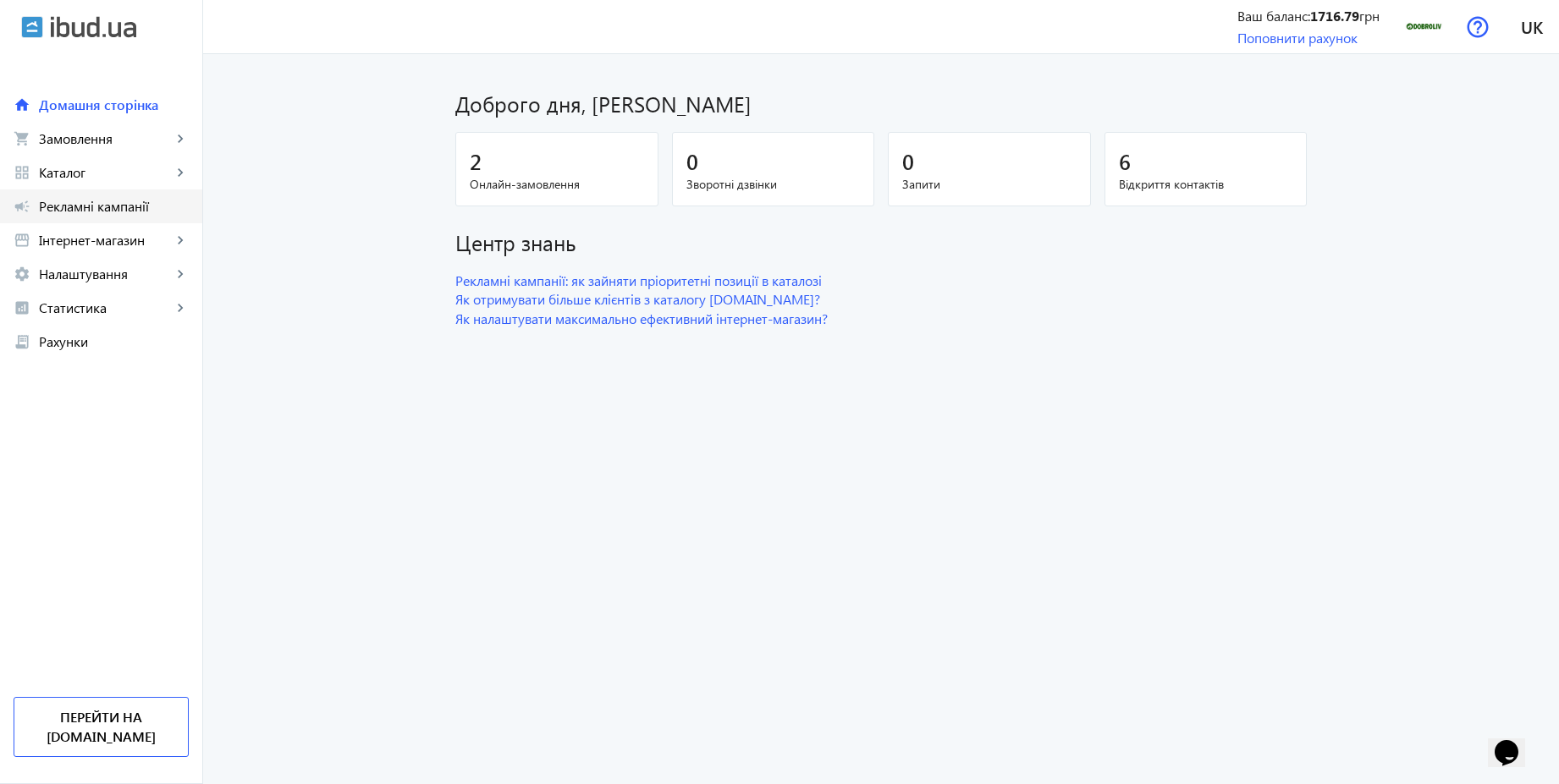
click at [136, 213] on span "Рекламні кампанії" at bounding box center [114, 206] width 150 height 17
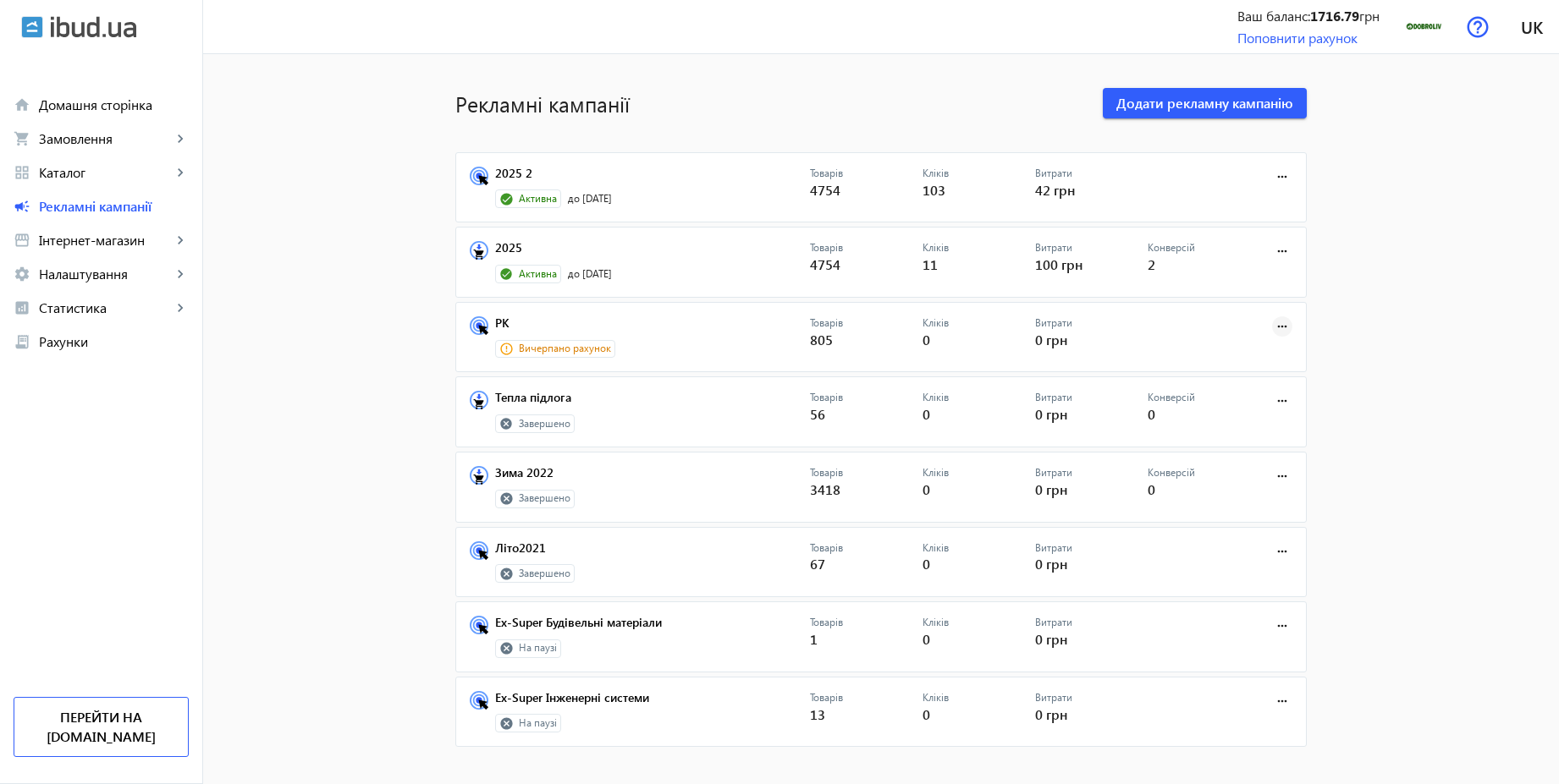
click at [1273, 319] on mat-icon "more_horiz" at bounding box center [1282, 326] width 19 height 19
click at [1224, 361] on span "Запустити" at bounding box center [1229, 364] width 89 height 14
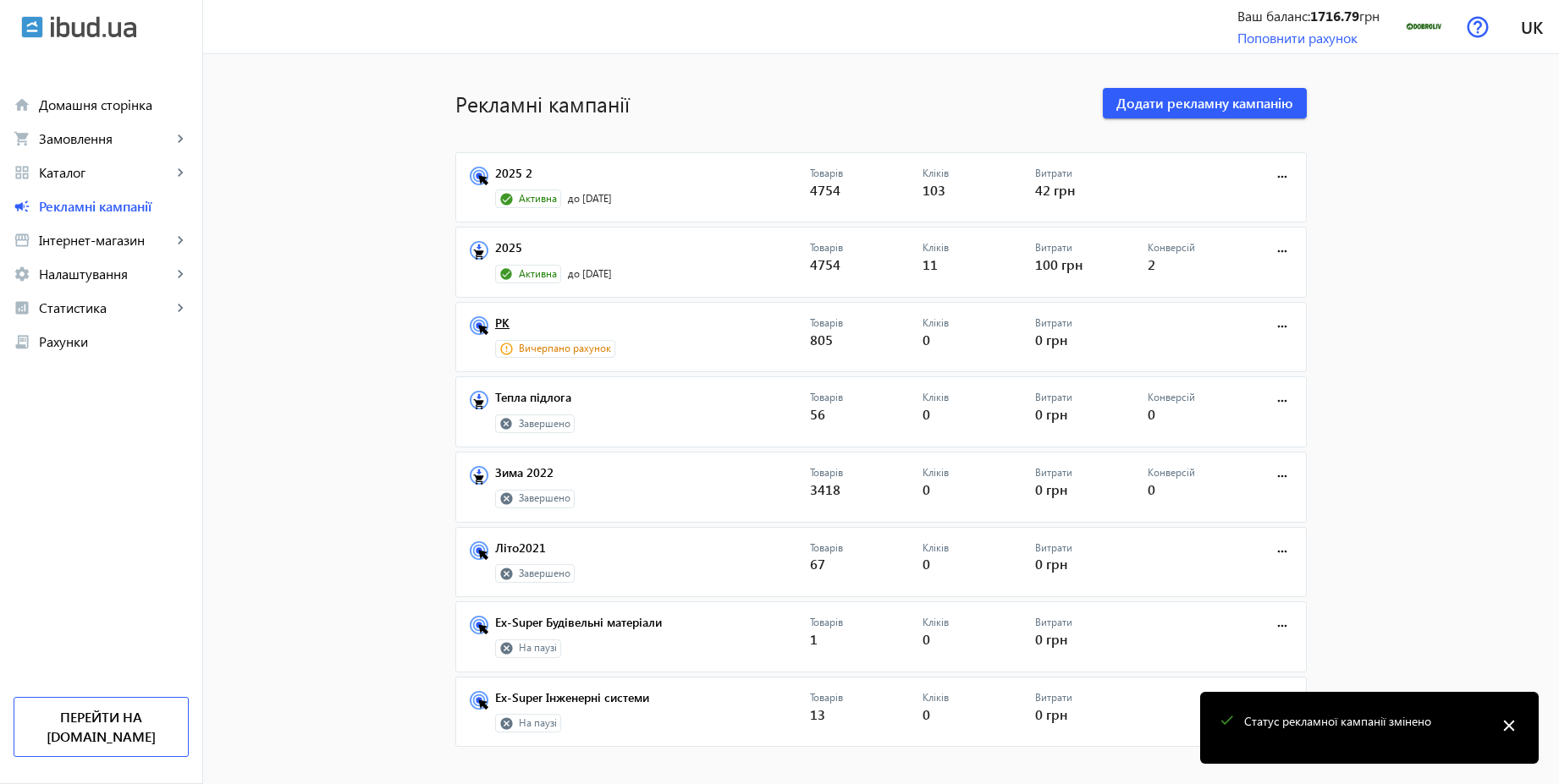
click at [501, 326] on link "РК" at bounding box center [653, 328] width 315 height 23
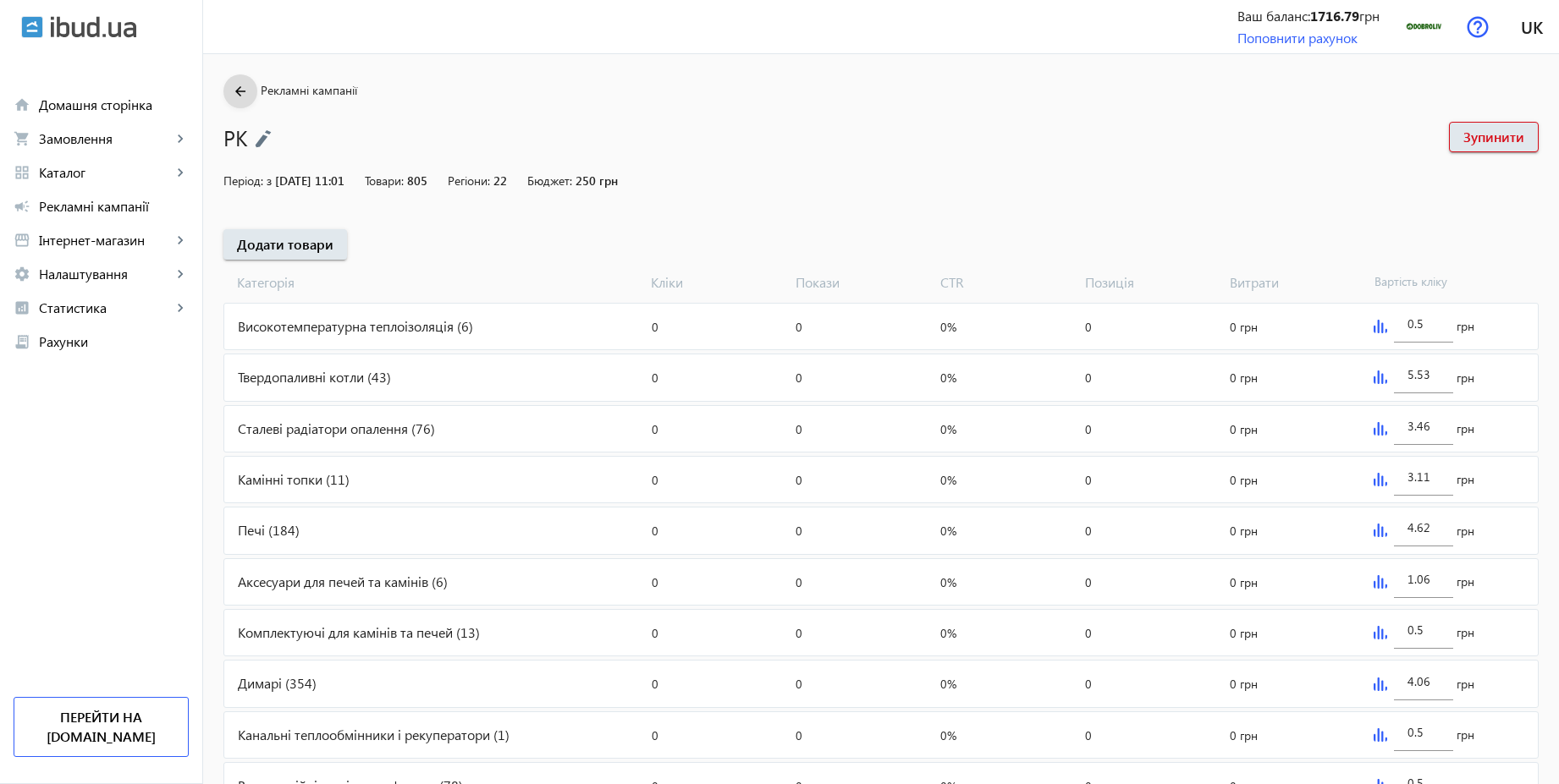
click at [238, 97] on mat-icon "arrow_back" at bounding box center [241, 92] width 22 height 22
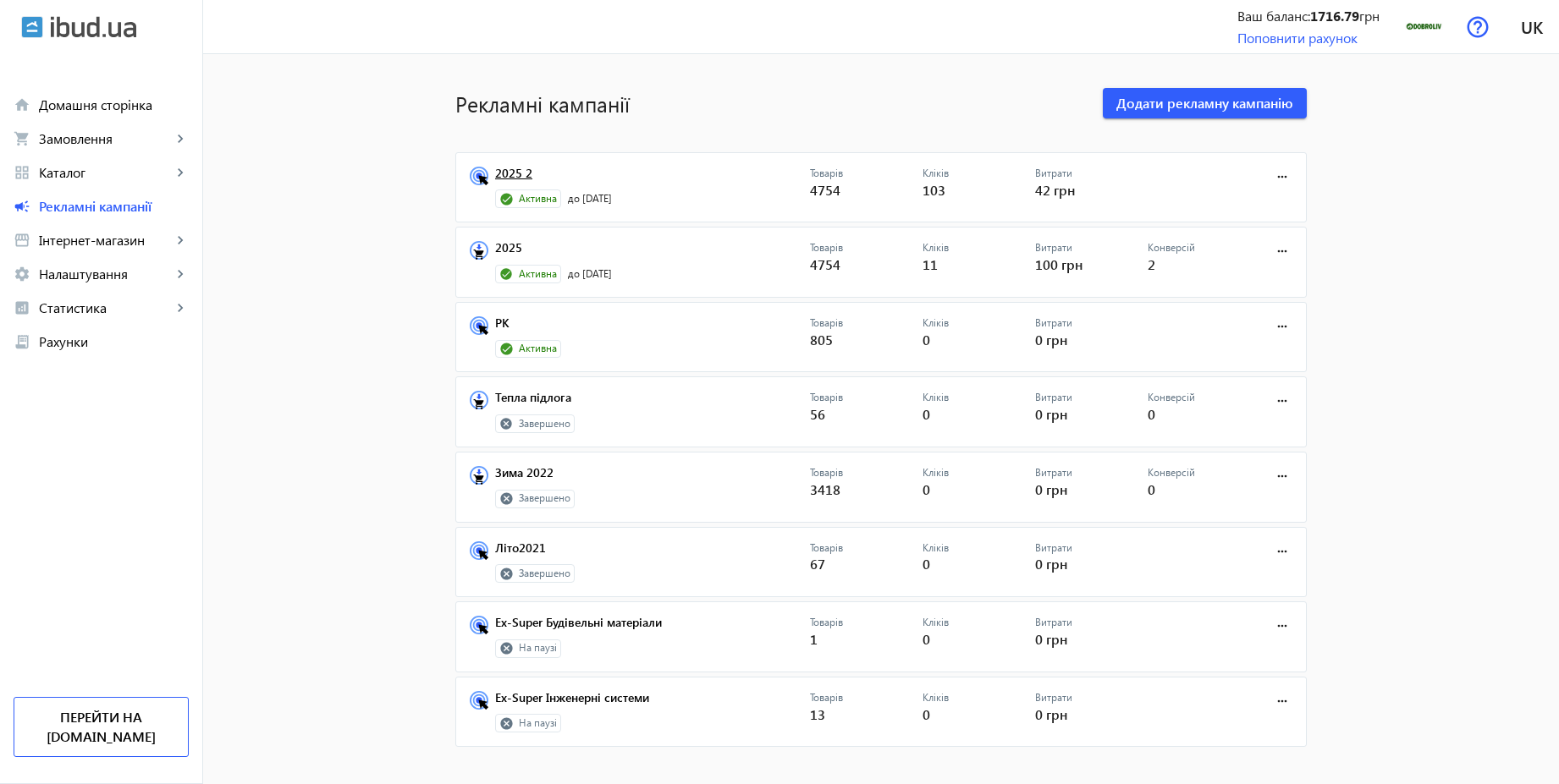
click at [514, 175] on link "2025 2" at bounding box center [653, 178] width 315 height 23
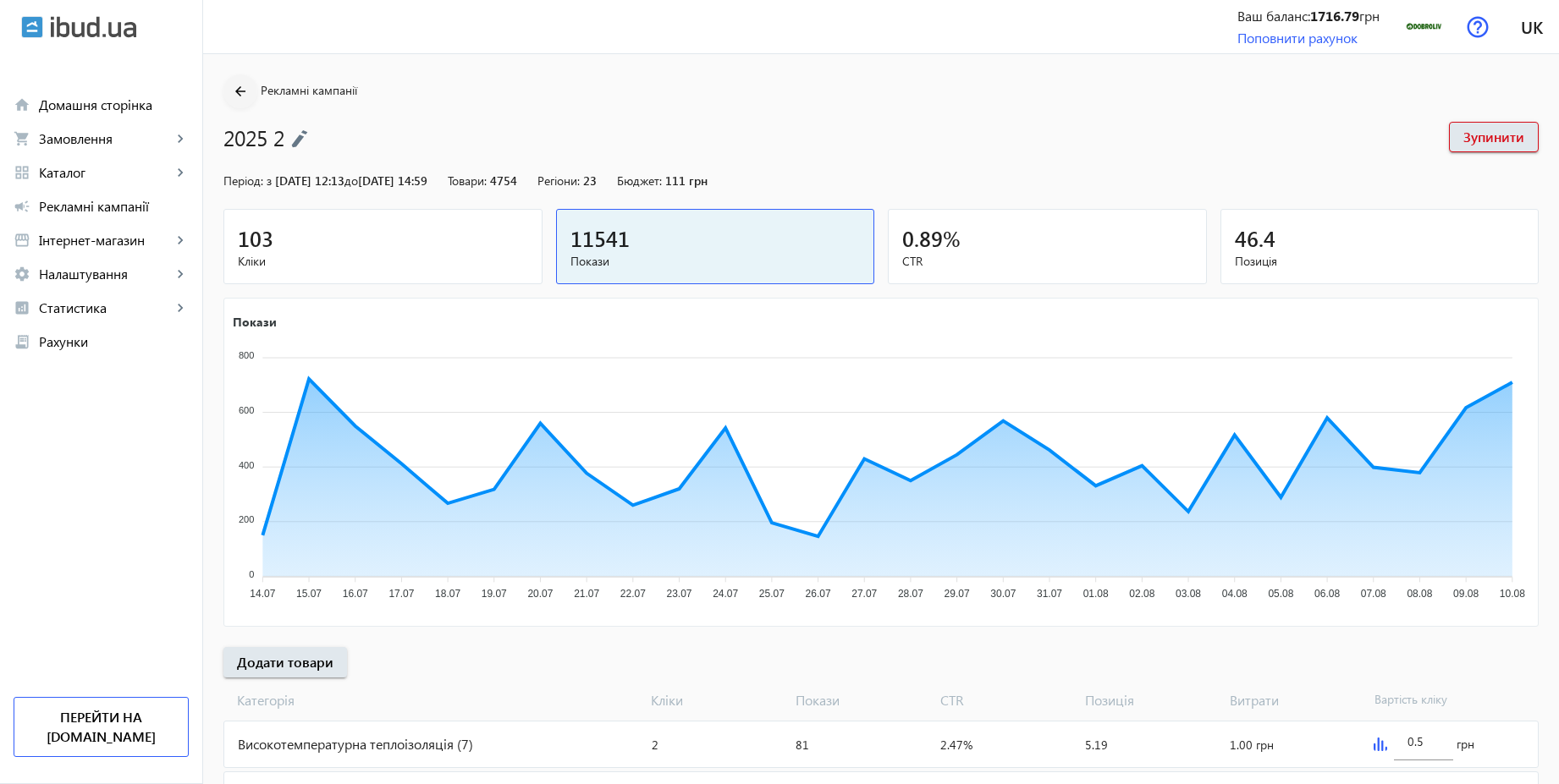
click at [231, 99] on mat-icon "arrow_back" at bounding box center [241, 92] width 22 height 22
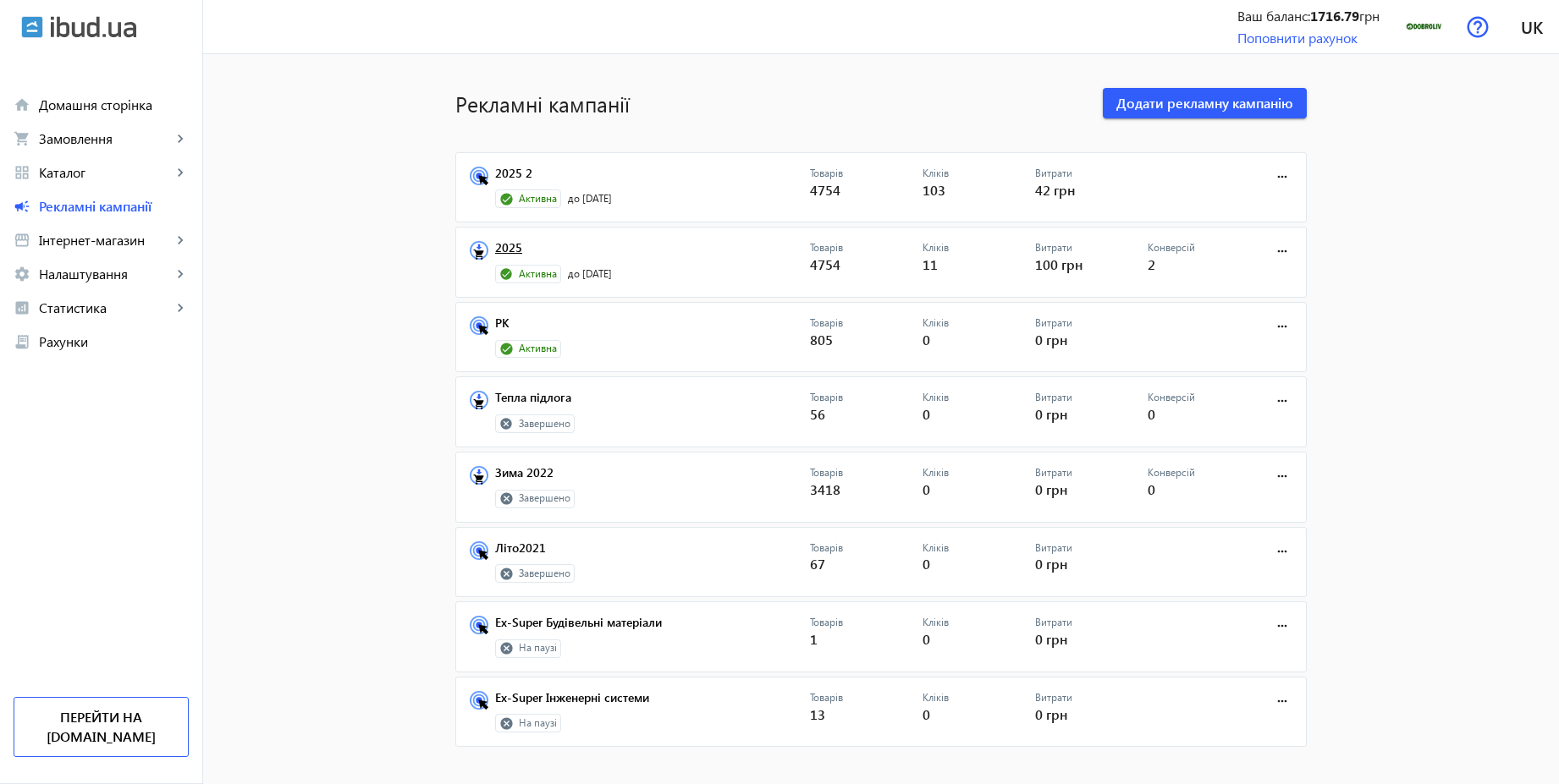
click at [509, 249] on link "2025" at bounding box center [653, 253] width 315 height 23
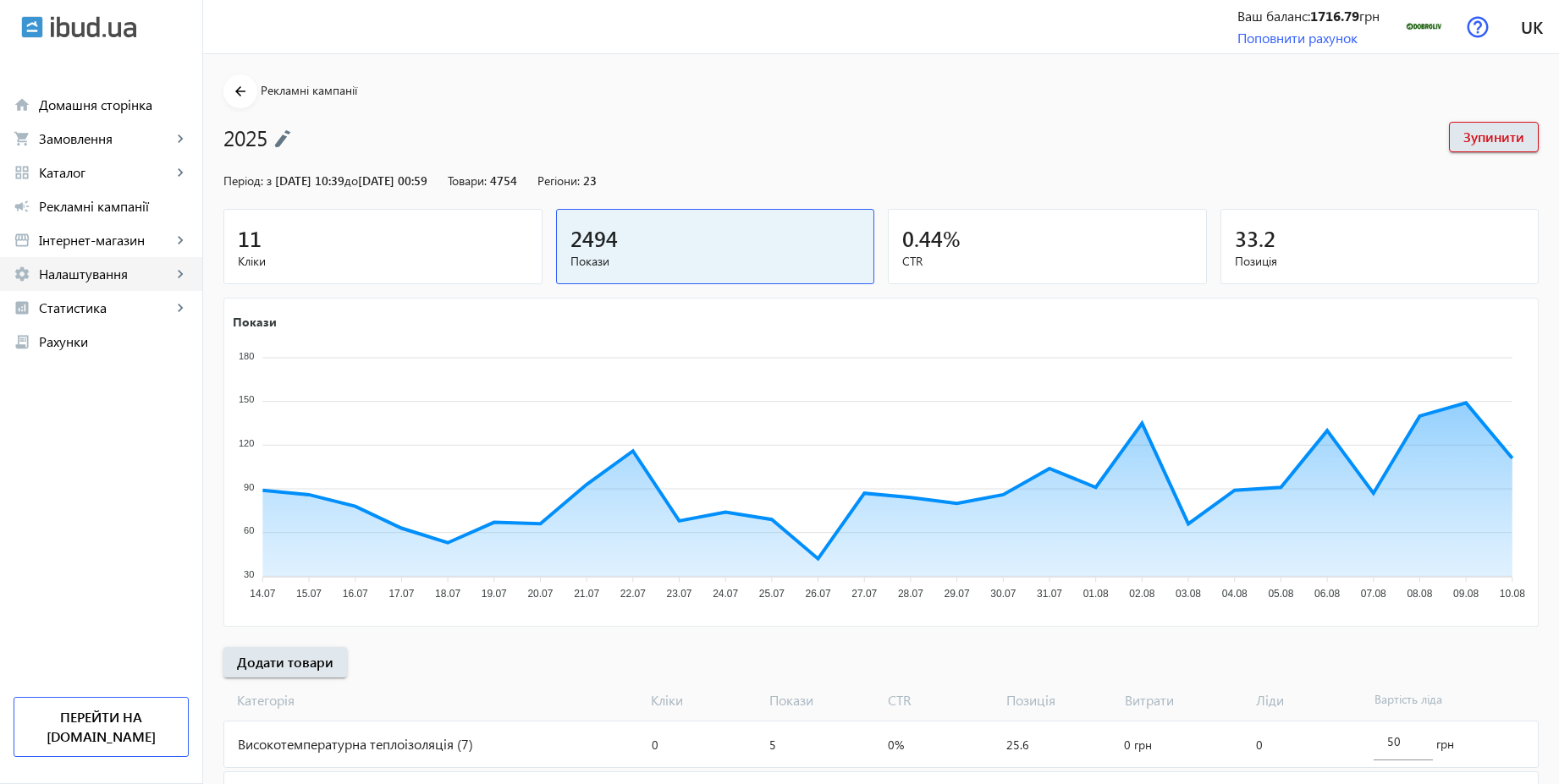
click at [84, 268] on span "Налаштування" at bounding box center [106, 273] width 133 height 17
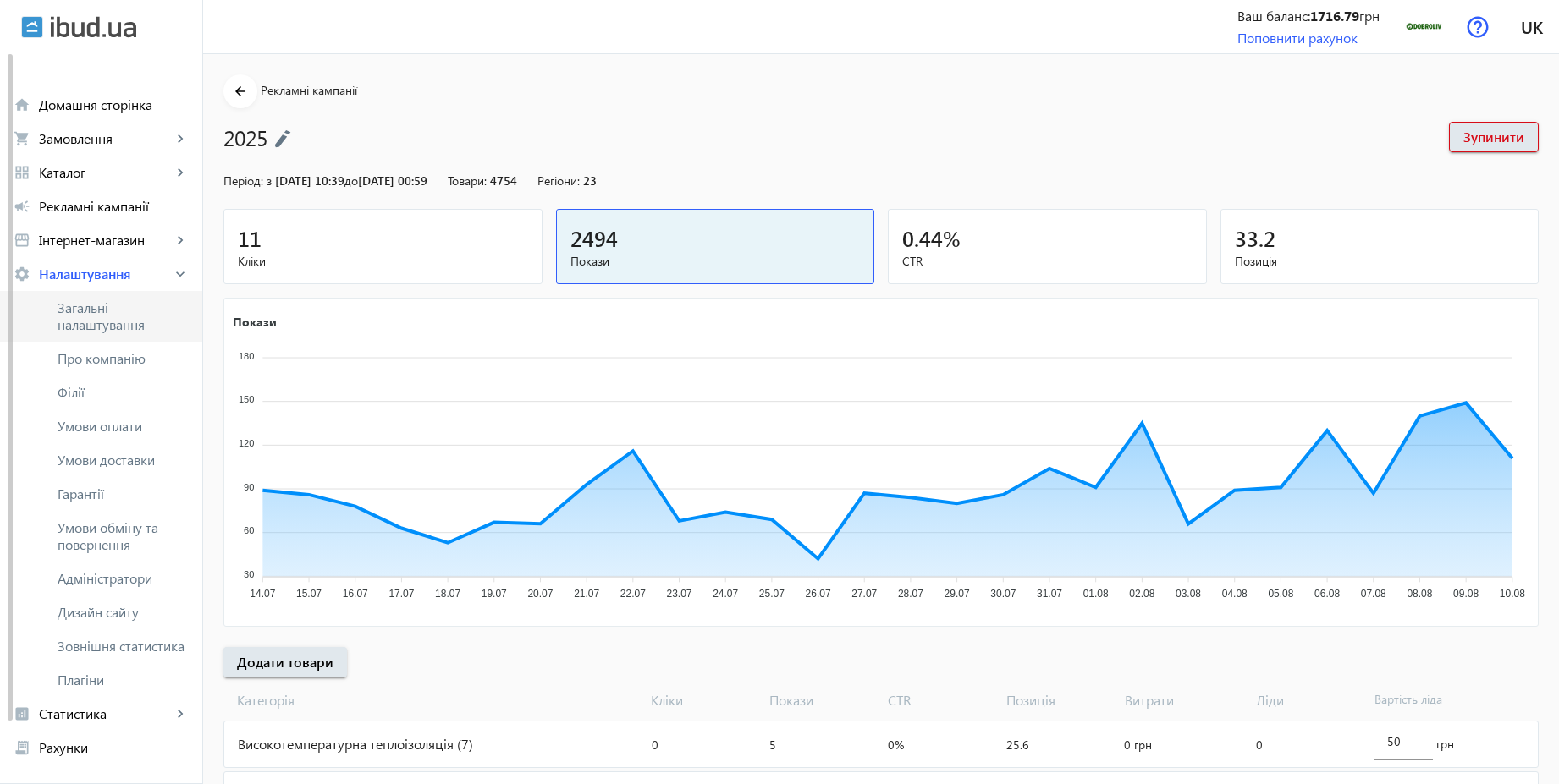
click at [93, 313] on span "Загальні налаштування" at bounding box center [123, 316] width 131 height 34
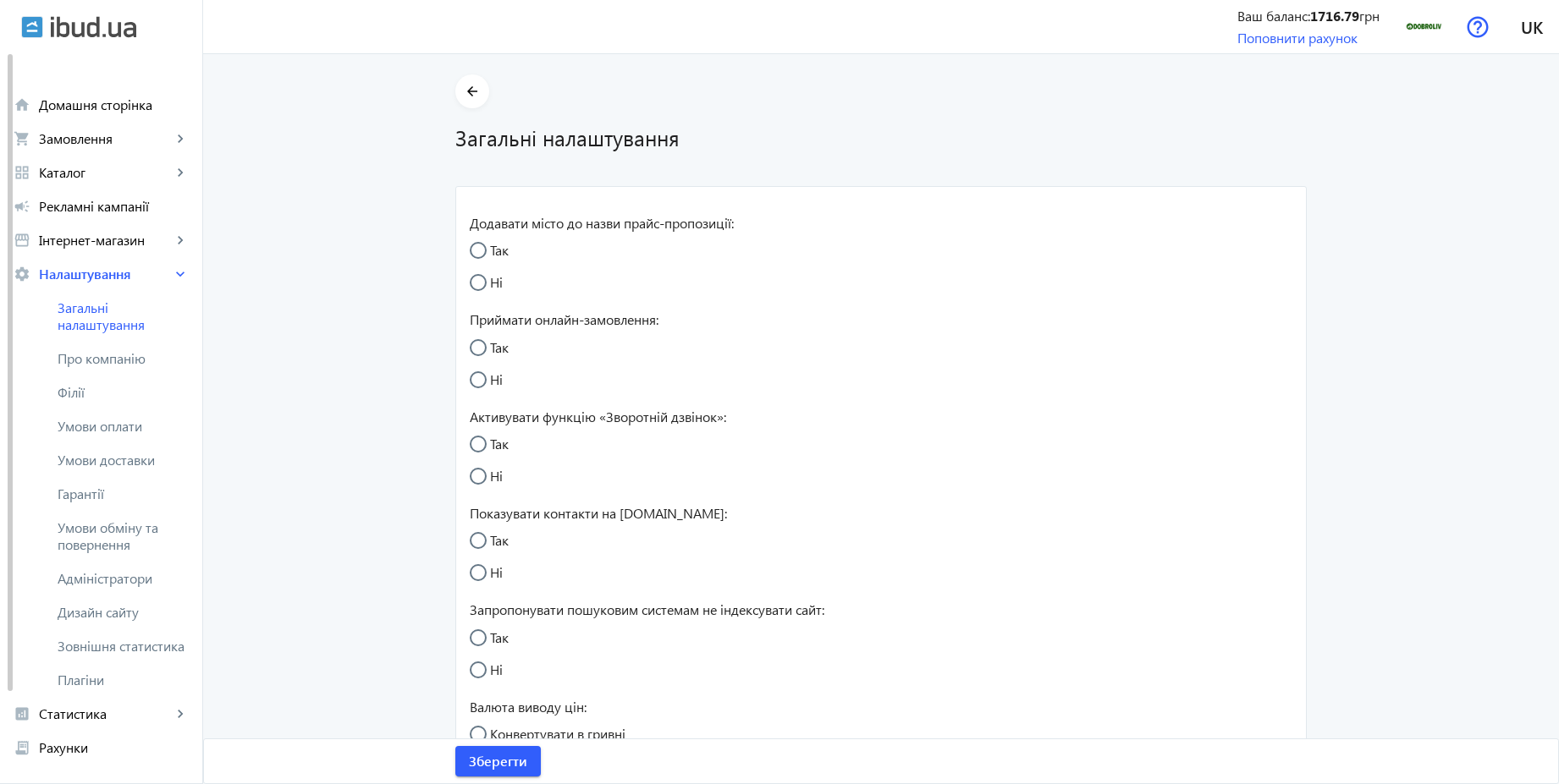
radio input "true"
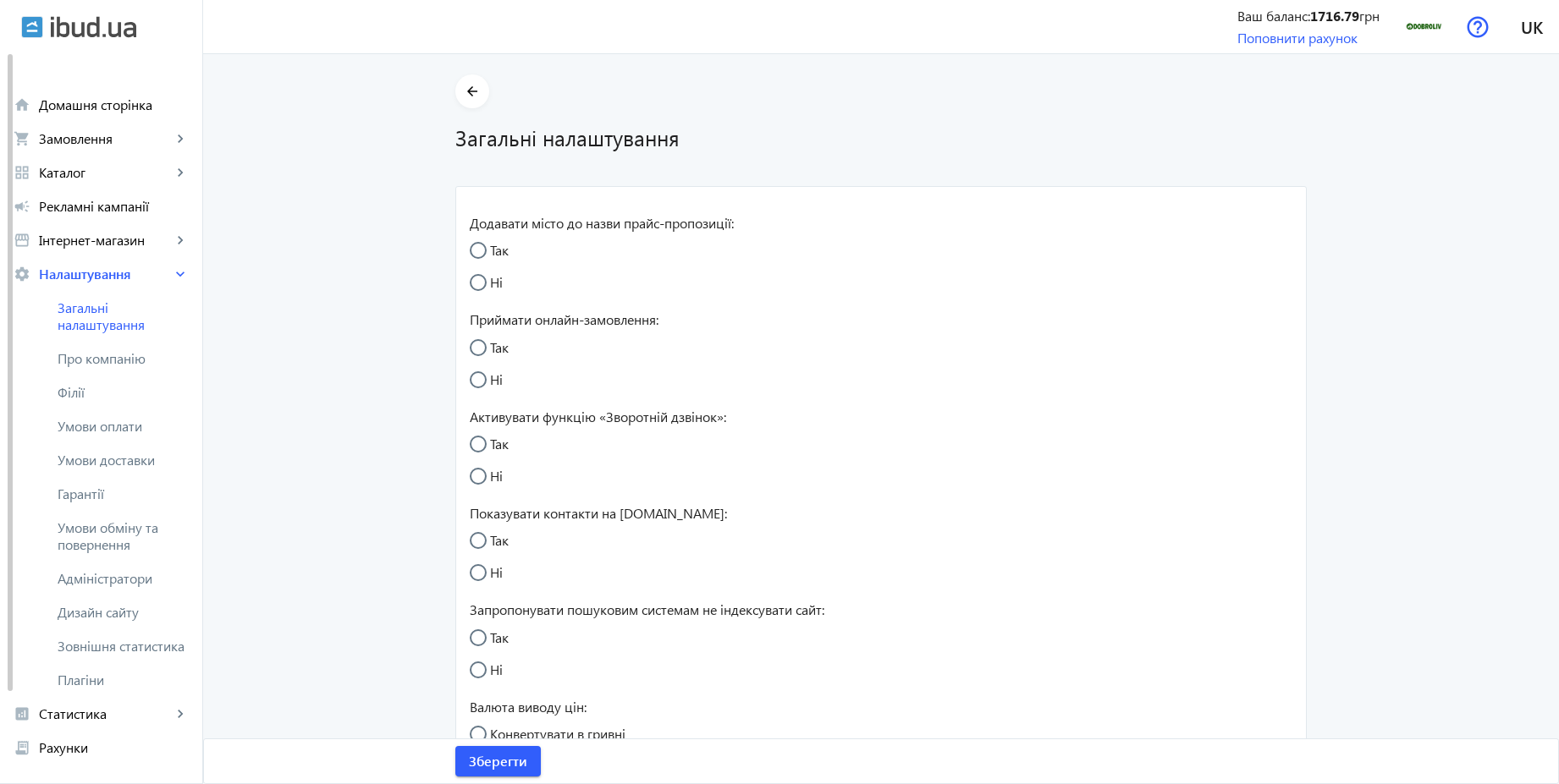
radio input "true"
click at [117, 528] on span "Умови обміну та повернення" at bounding box center [123, 536] width 131 height 34
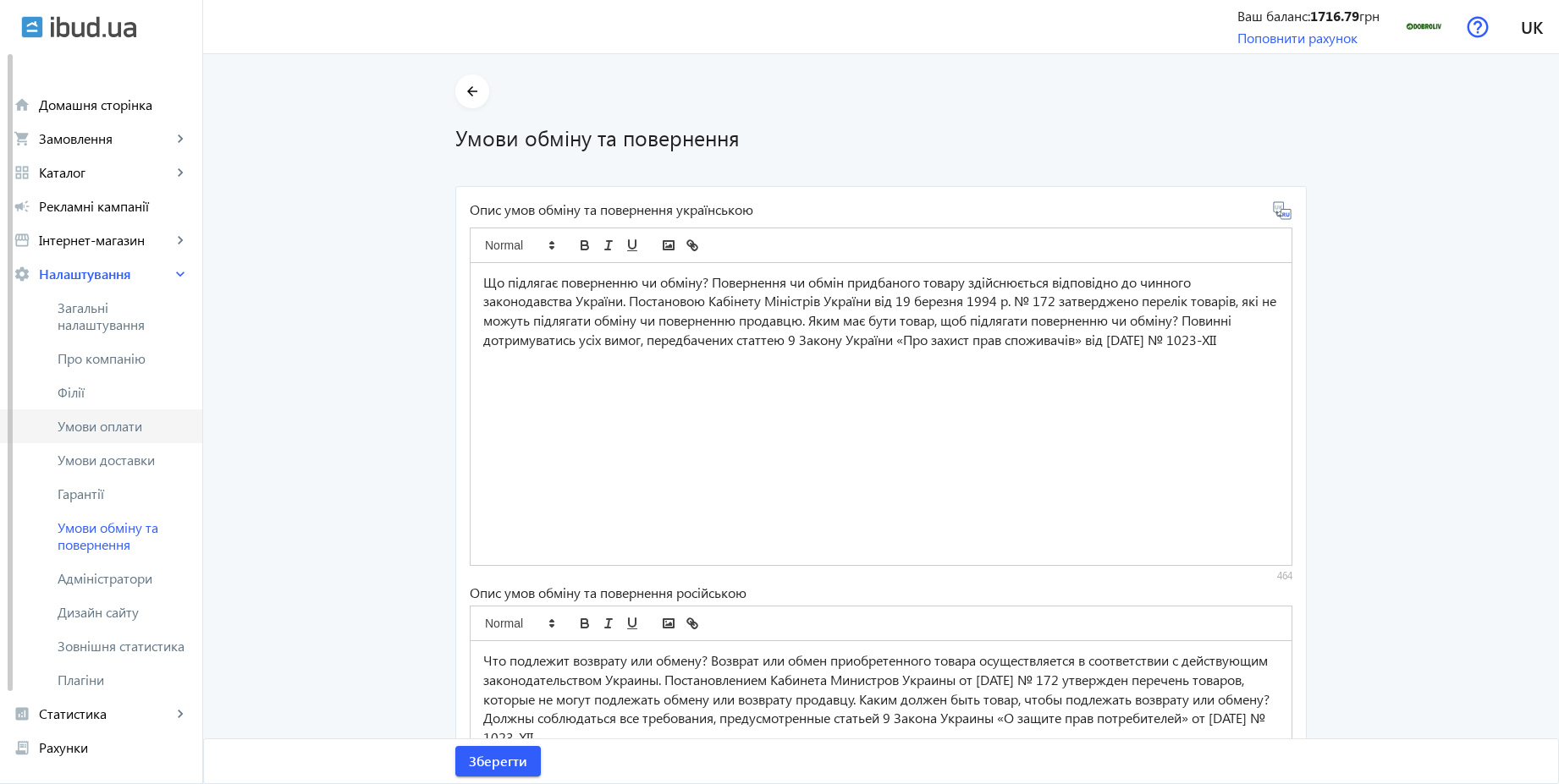
click at [140, 431] on span "Умови оплати" at bounding box center [123, 426] width 131 height 17
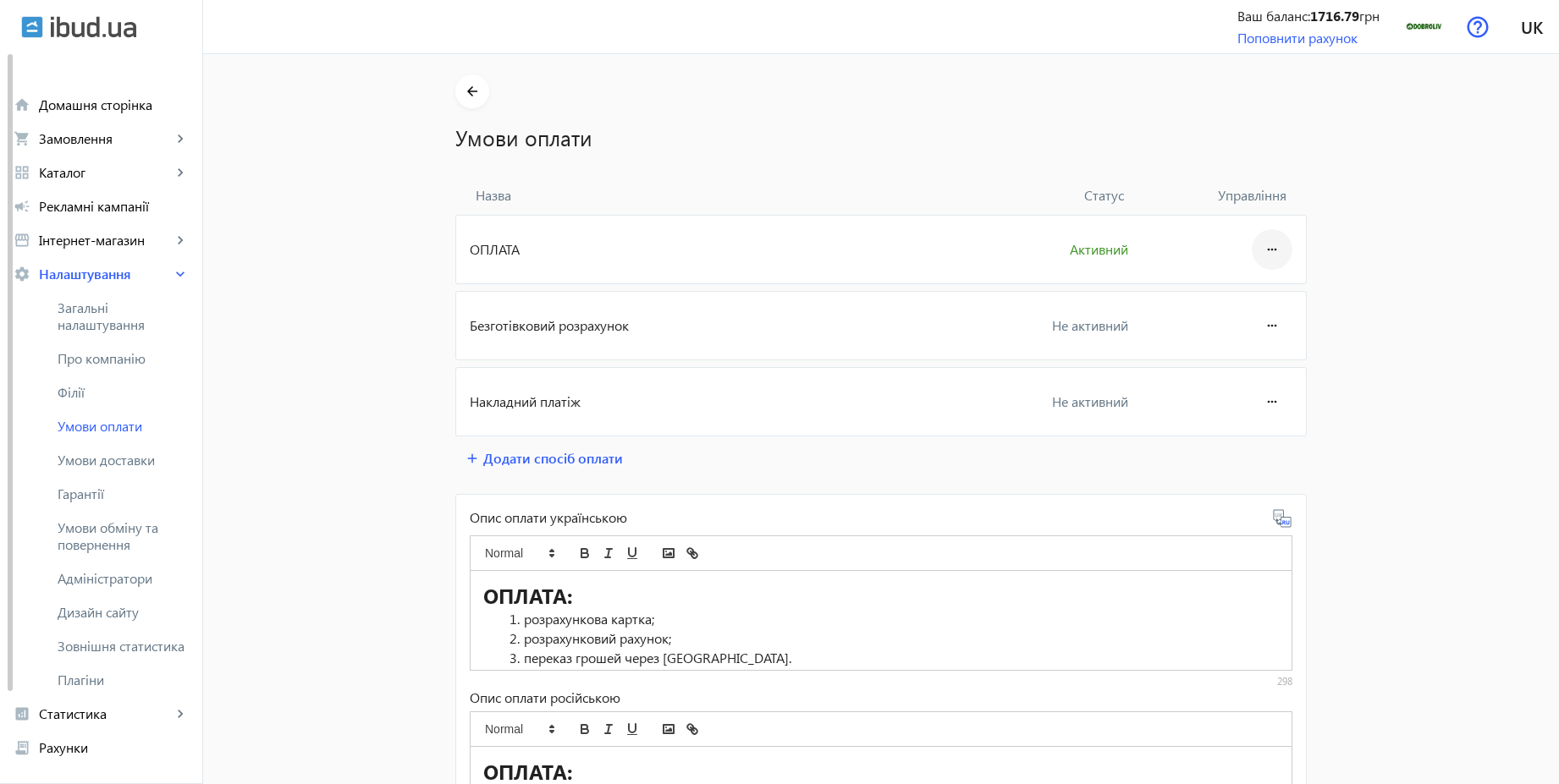
click at [1271, 254] on mat-icon "more_horiz" at bounding box center [1272, 249] width 21 height 40
click at [1254, 302] on span "Редагувати" at bounding box center [1240, 297] width 68 height 14
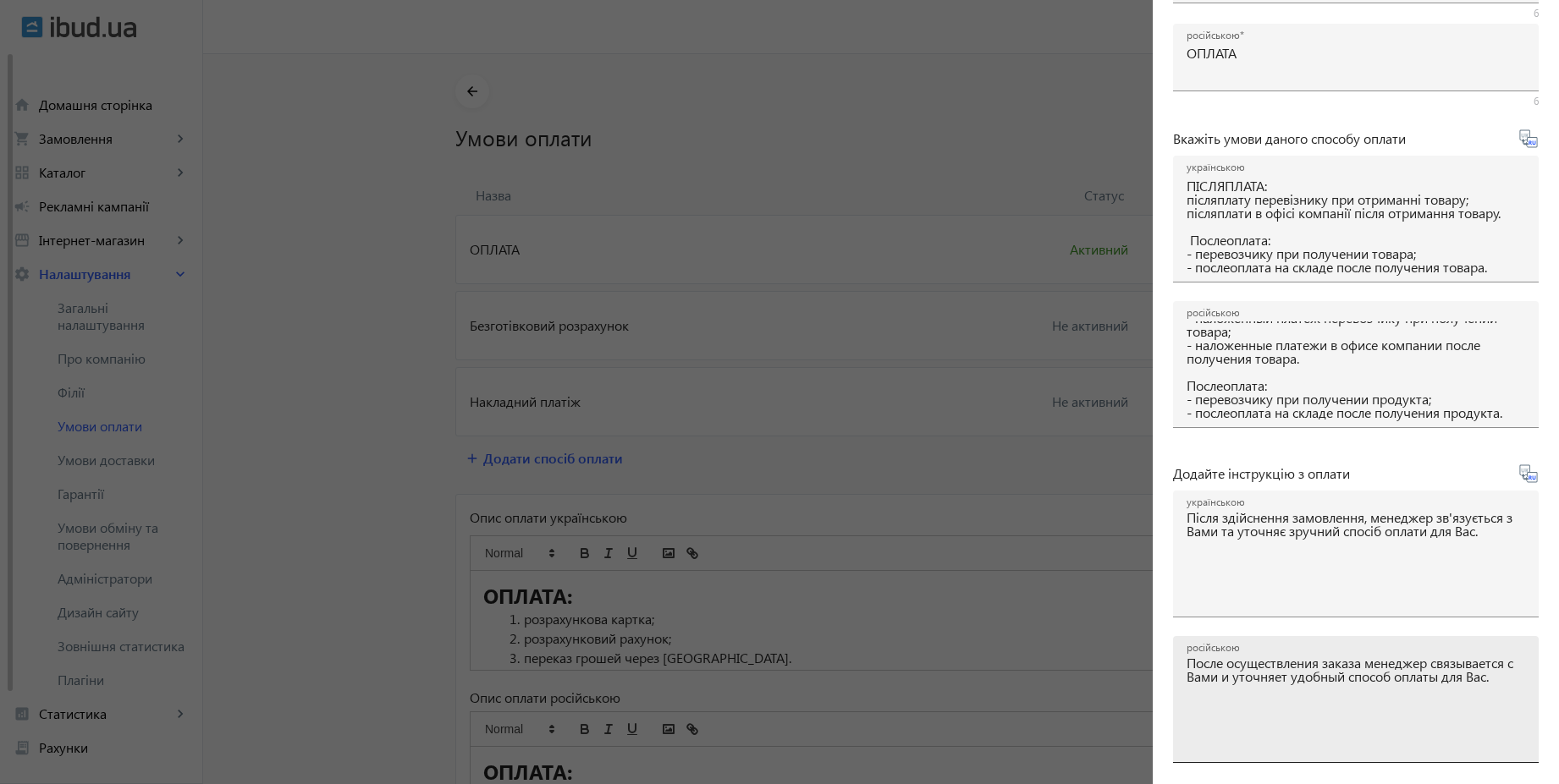
scroll to position [280, 0]
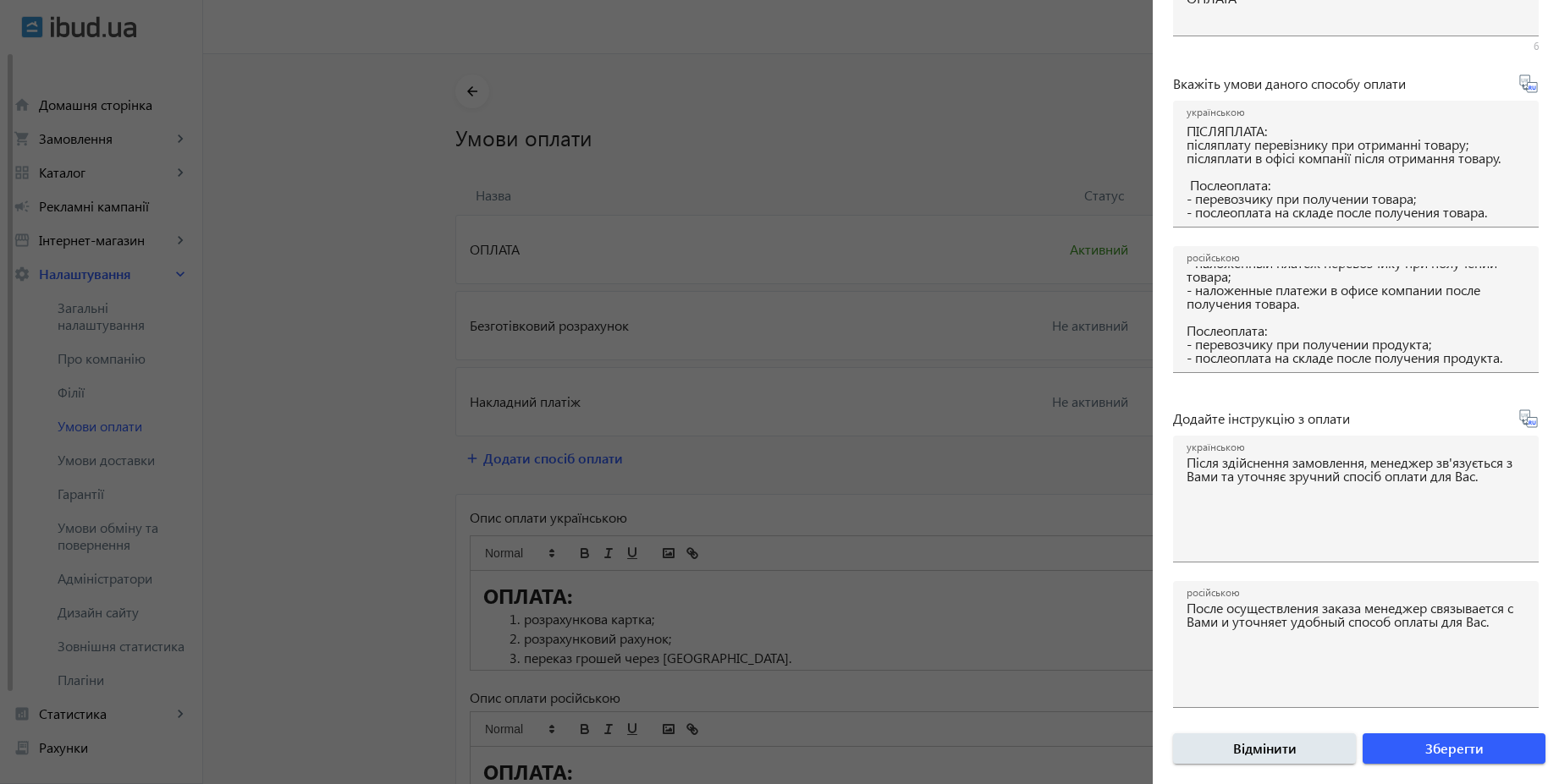
click at [753, 353] on div at bounding box center [780, 392] width 1559 height 784
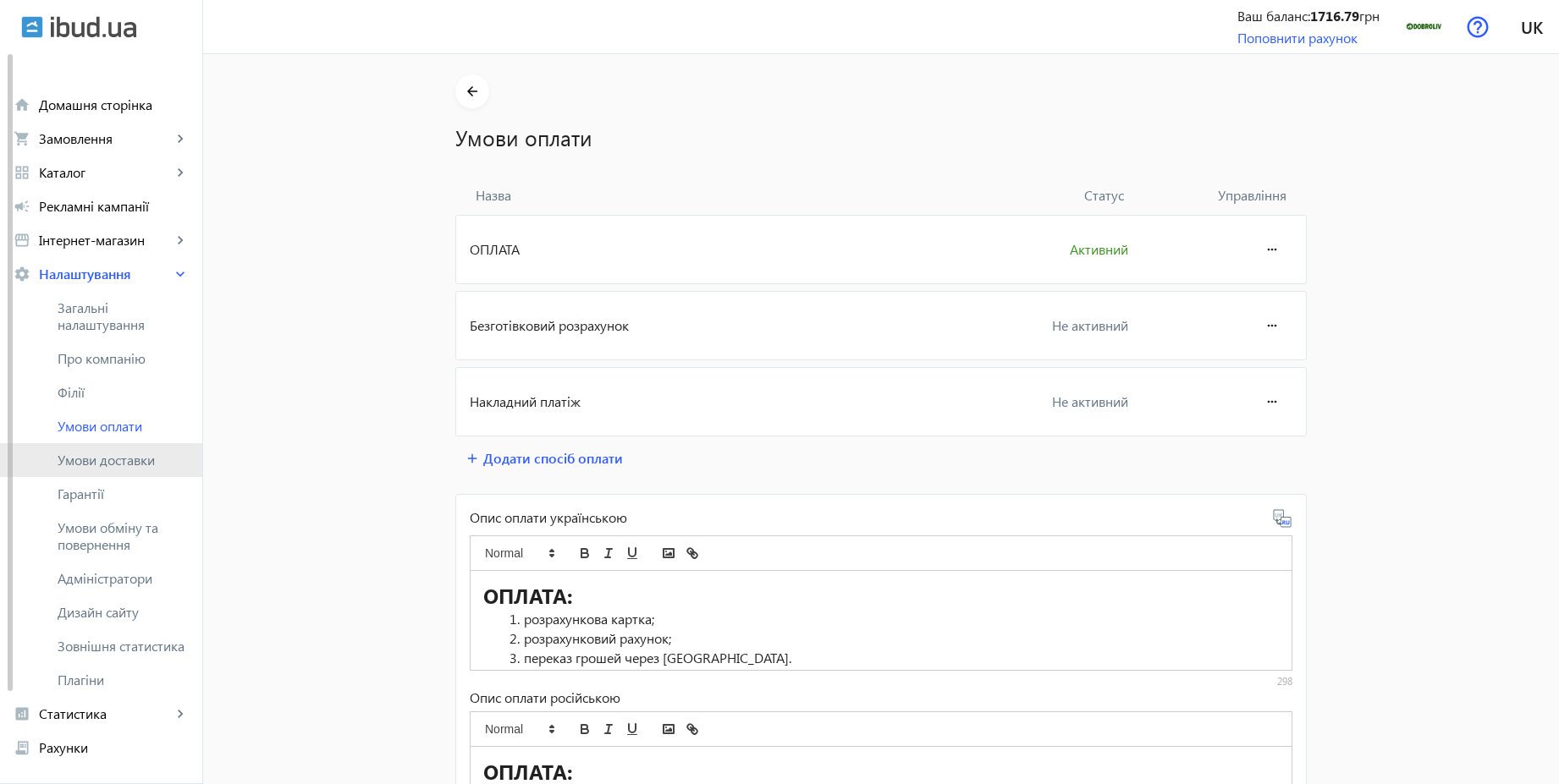
click at [142, 467] on span "Умови доставки" at bounding box center [123, 460] width 131 height 17
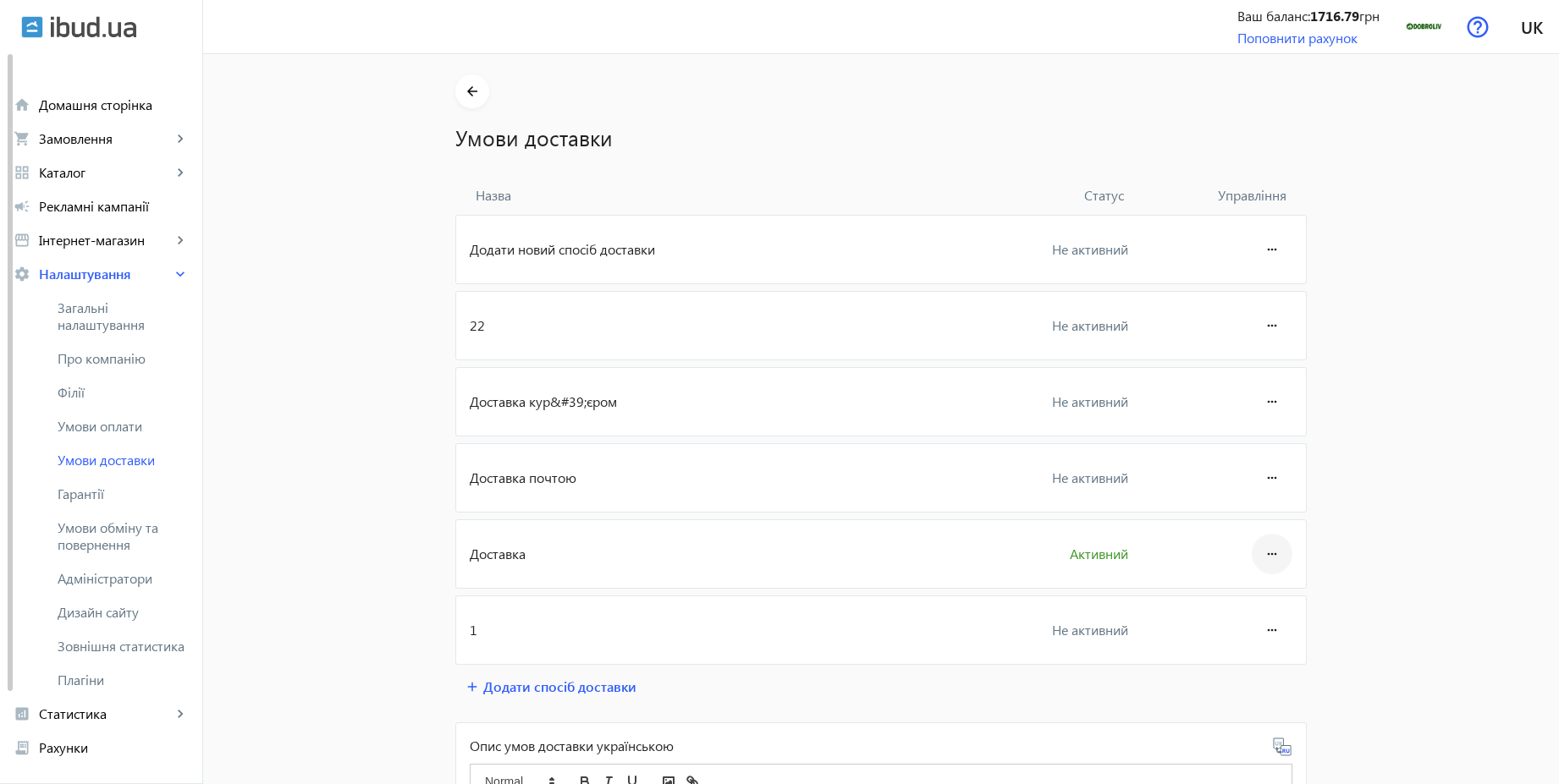
click at [1254, 550] on span at bounding box center [1271, 553] width 40 height 40
click at [1247, 595] on span "Редагувати" at bounding box center [1240, 602] width 68 height 14
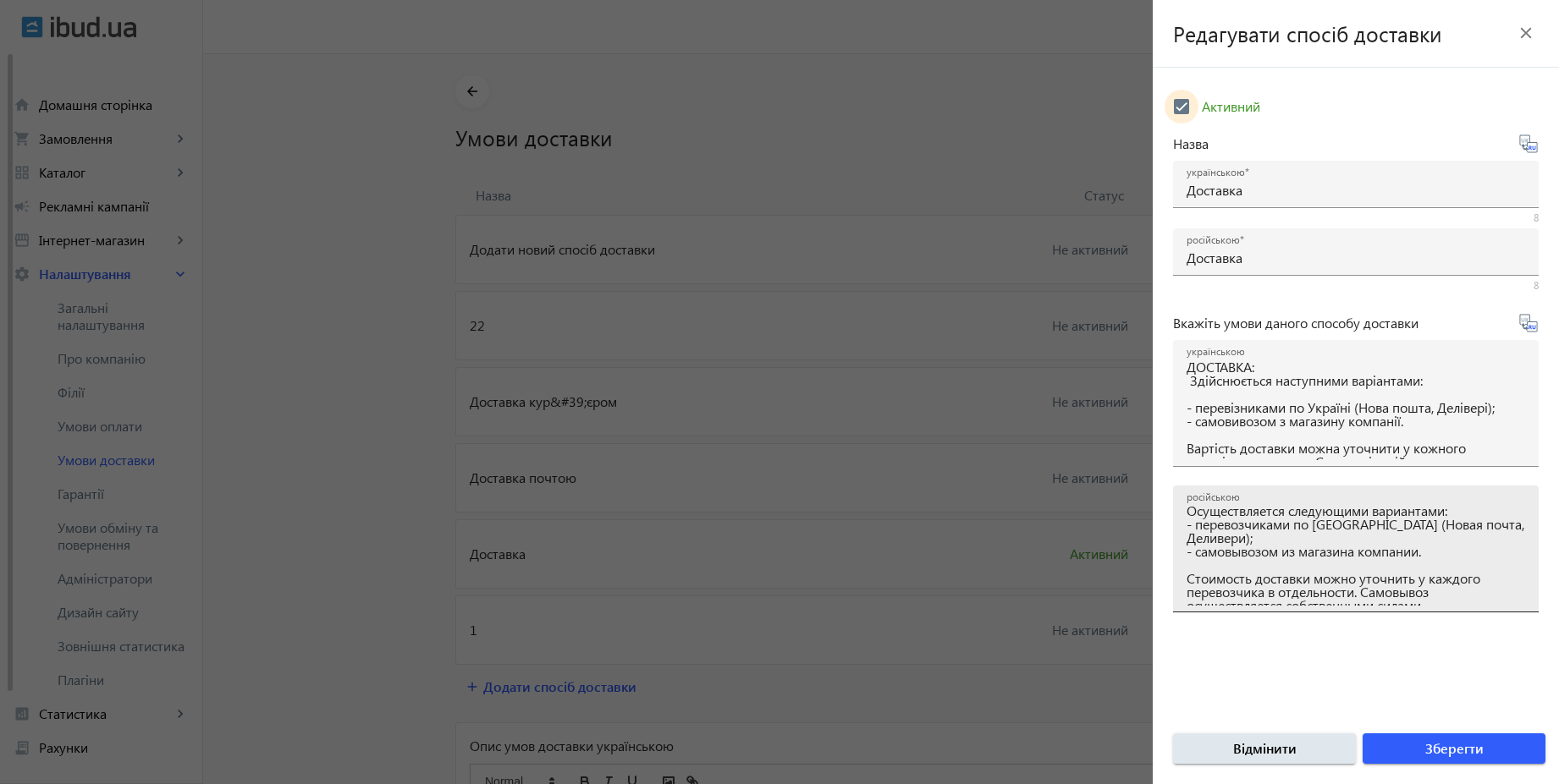
scroll to position [23, 0]
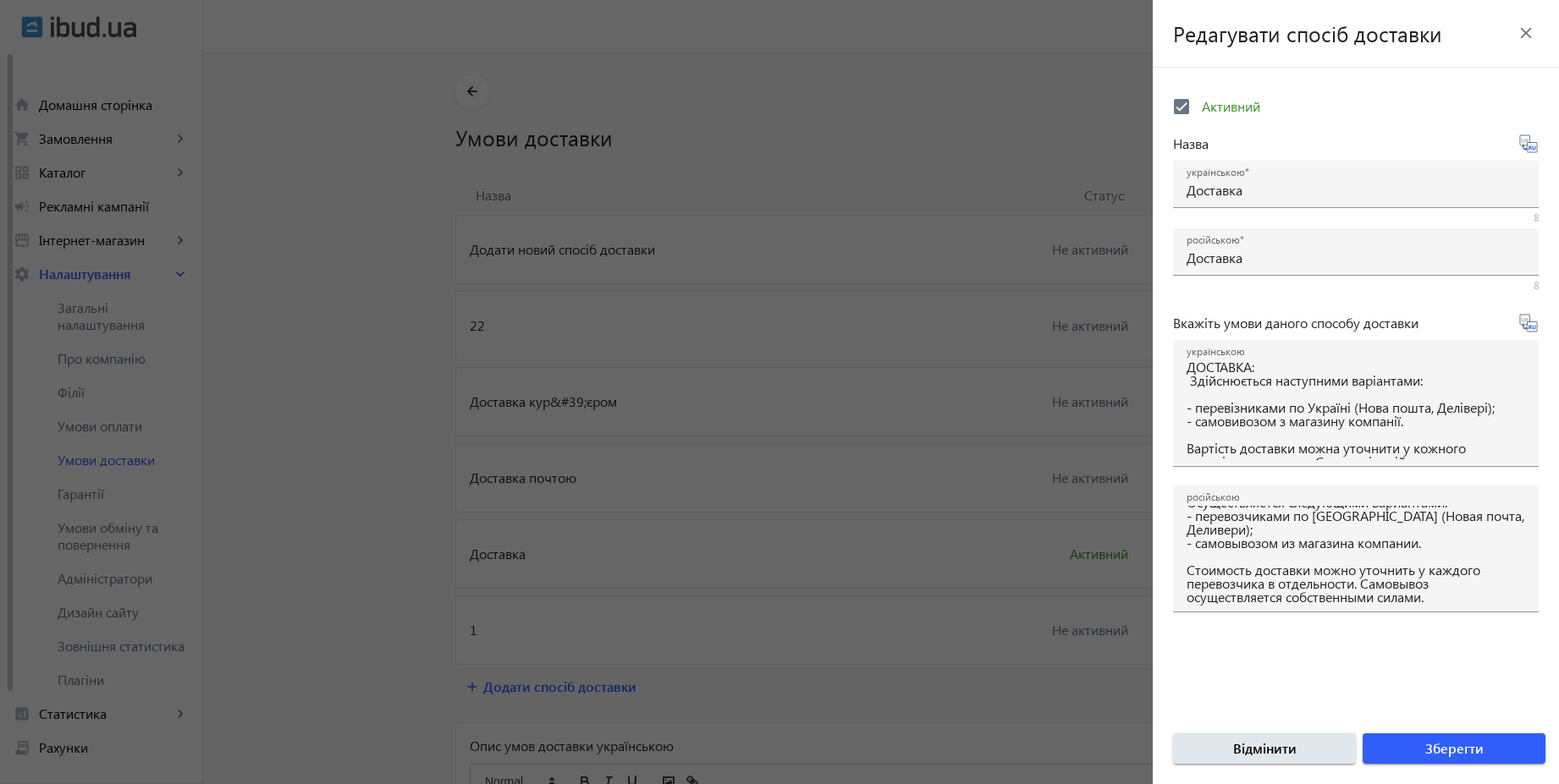
click at [324, 373] on div at bounding box center [780, 392] width 1559 height 784
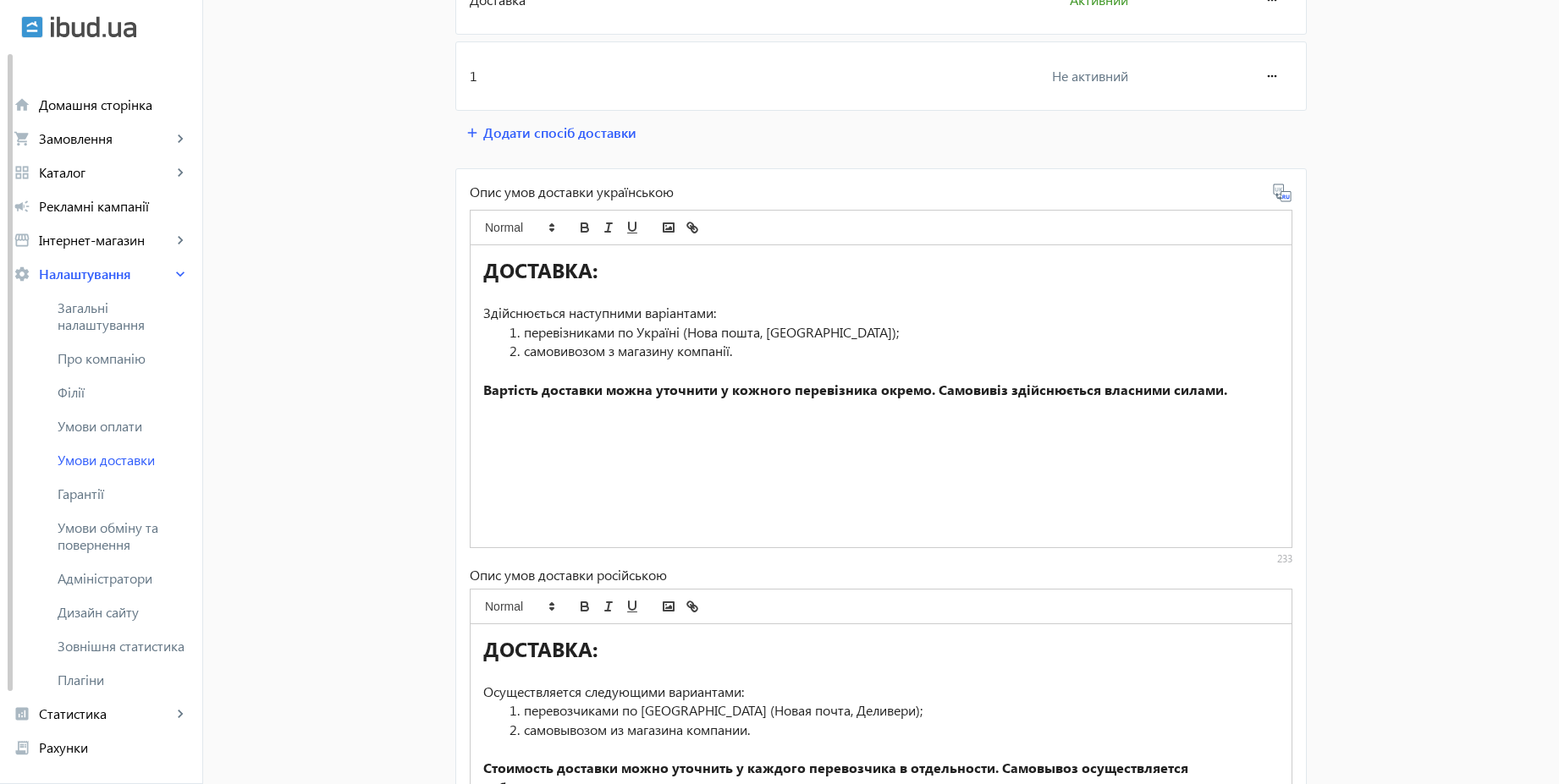
scroll to position [0, 0]
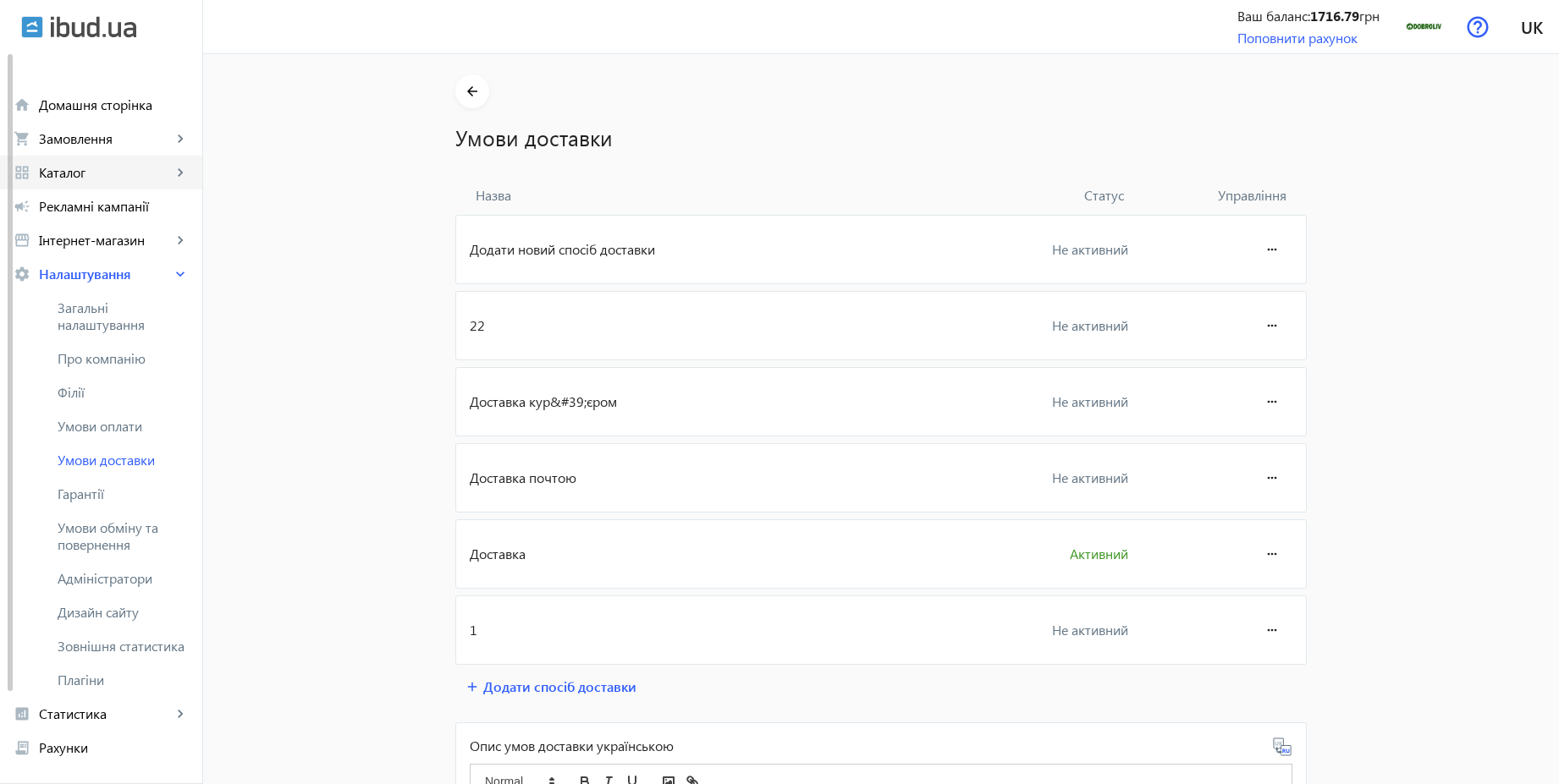
click at [102, 169] on span "Каталог" at bounding box center [106, 172] width 133 height 17
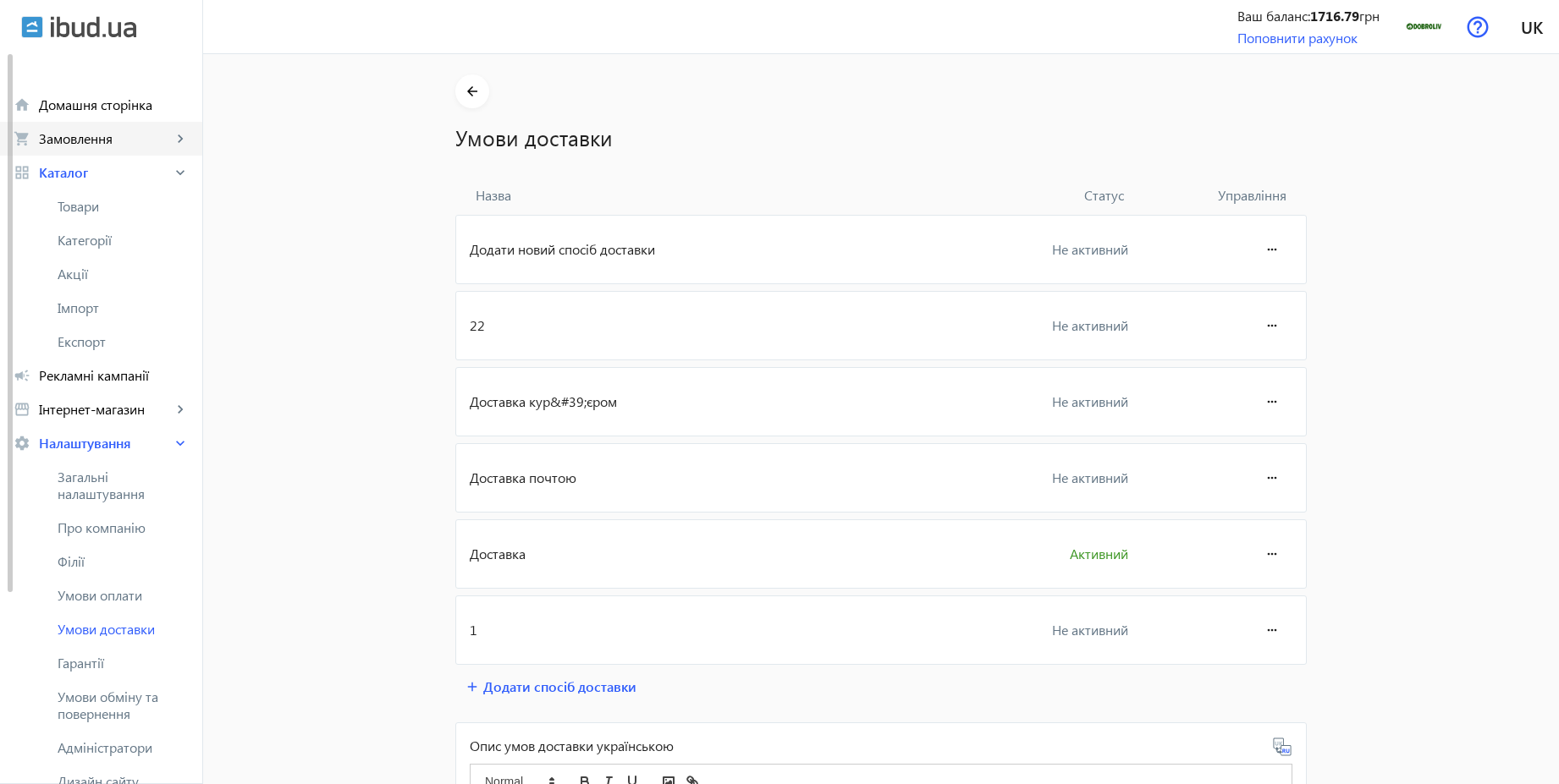
click at [115, 149] on link "shopping_cart Замовлення keyboard_arrow_right" at bounding box center [101, 138] width 203 height 34
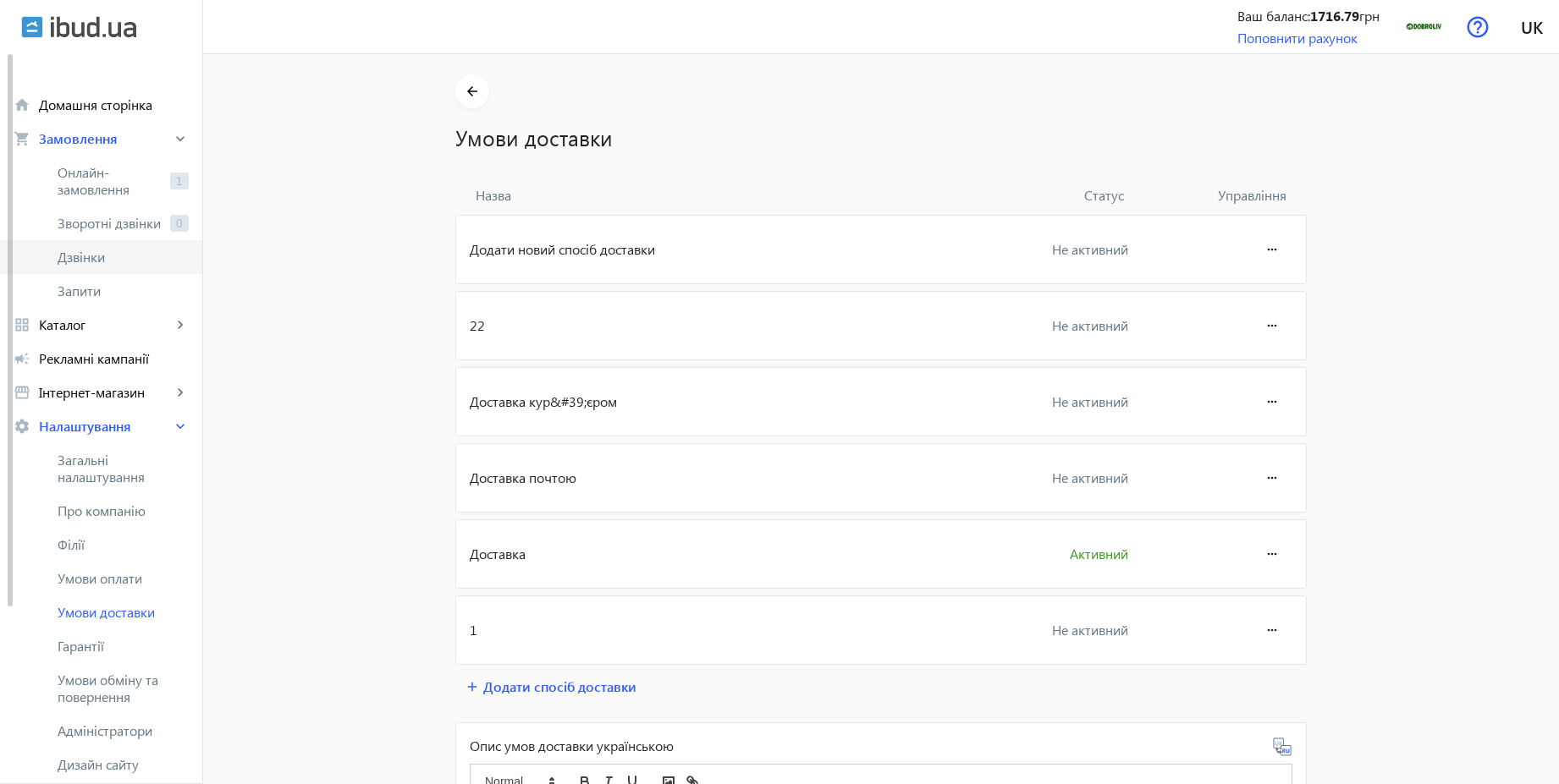
click at [102, 263] on span "Дзвінки" at bounding box center [123, 256] width 131 height 17
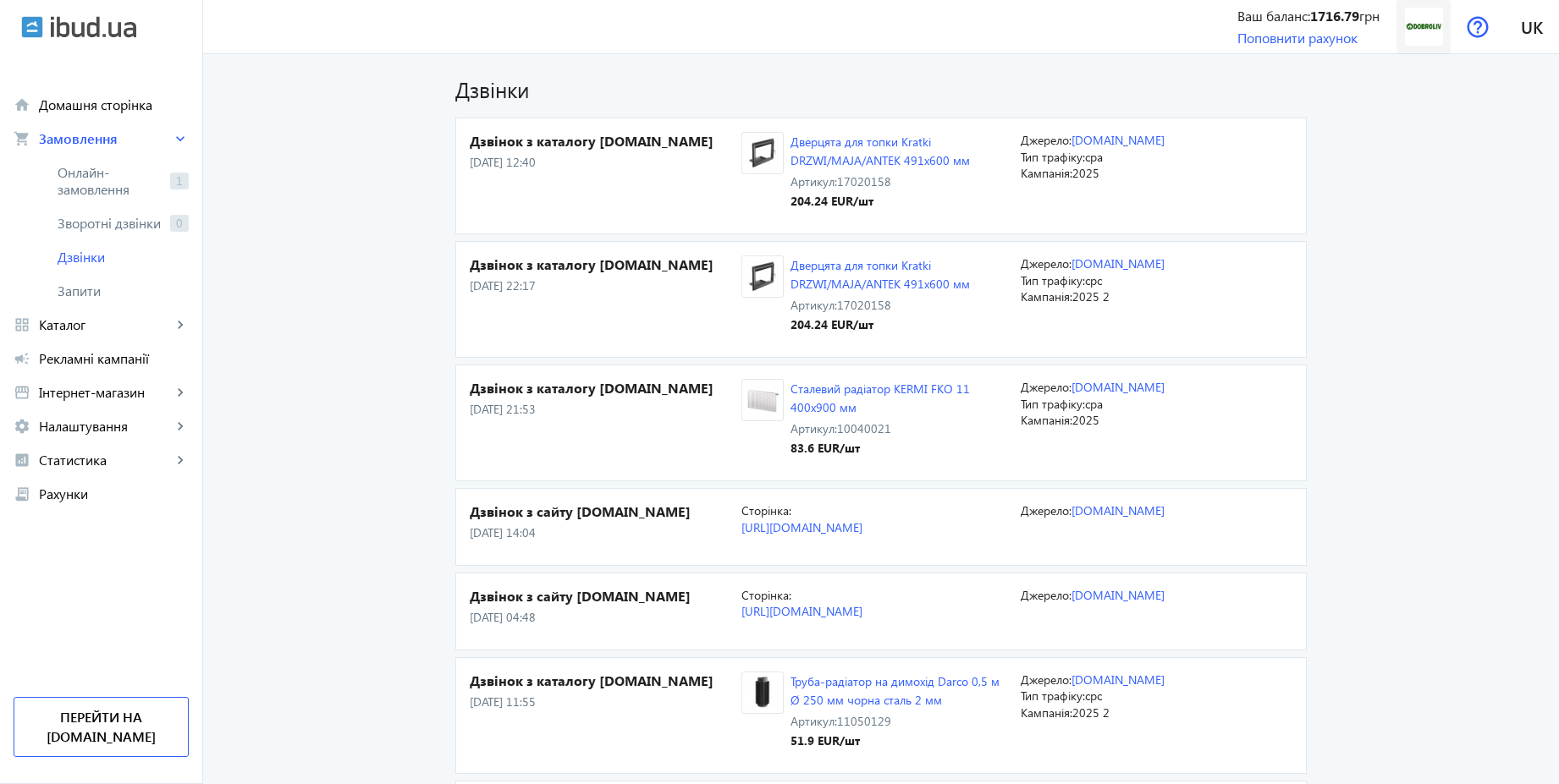
click at [1417, 11] on img at bounding box center [1424, 26] width 38 height 38
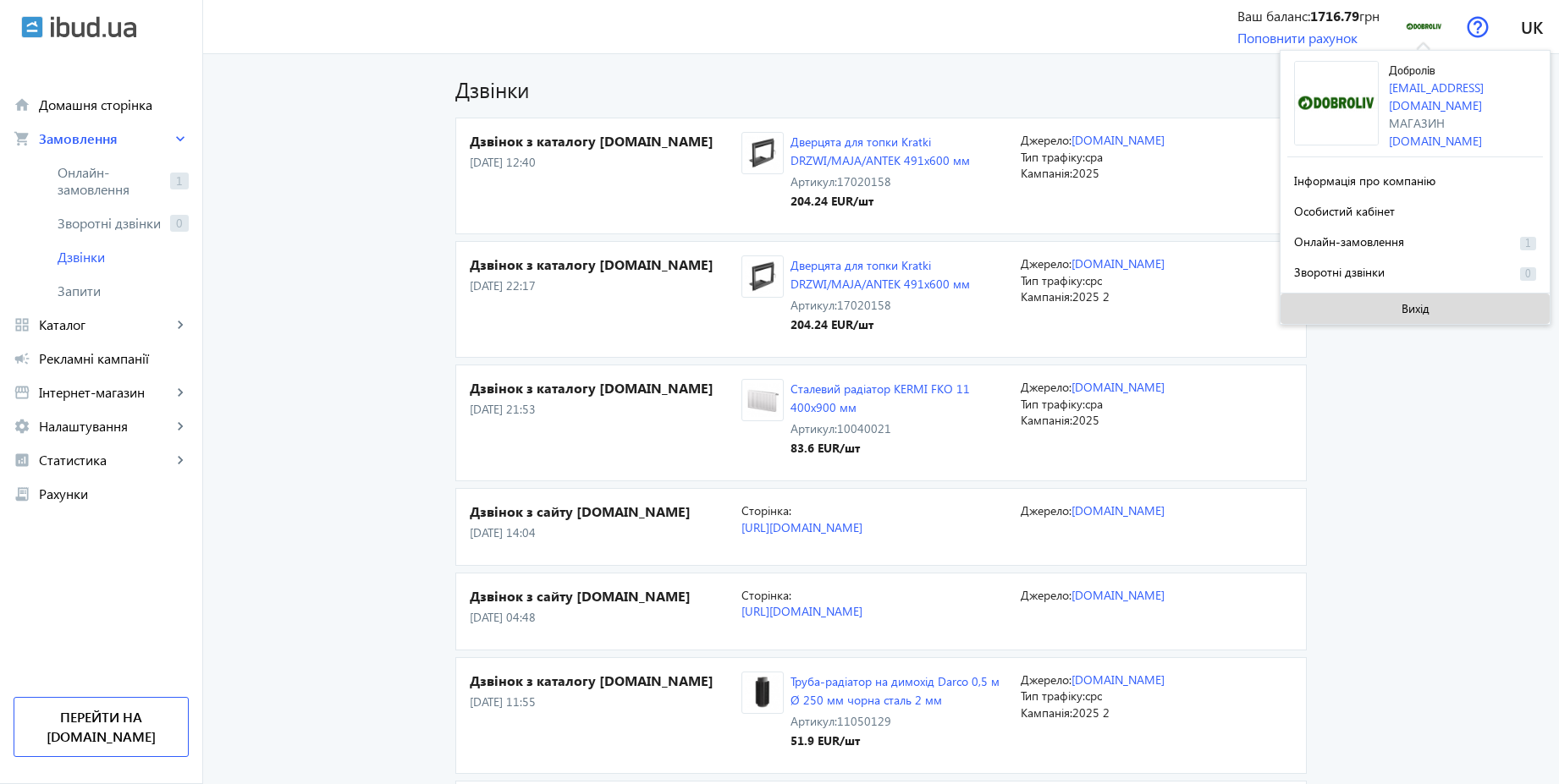
click at [1376, 300] on span at bounding box center [1415, 308] width 269 height 40
